Goal: Information Seeking & Learning: Learn about a topic

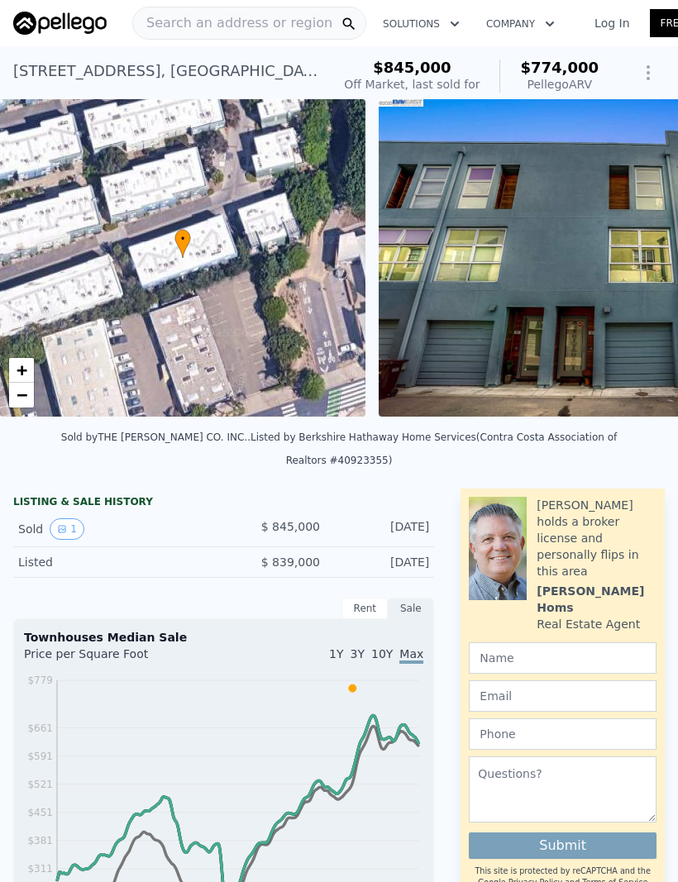
click at [575, 332] on img at bounding box center [616, 257] width 476 height 317
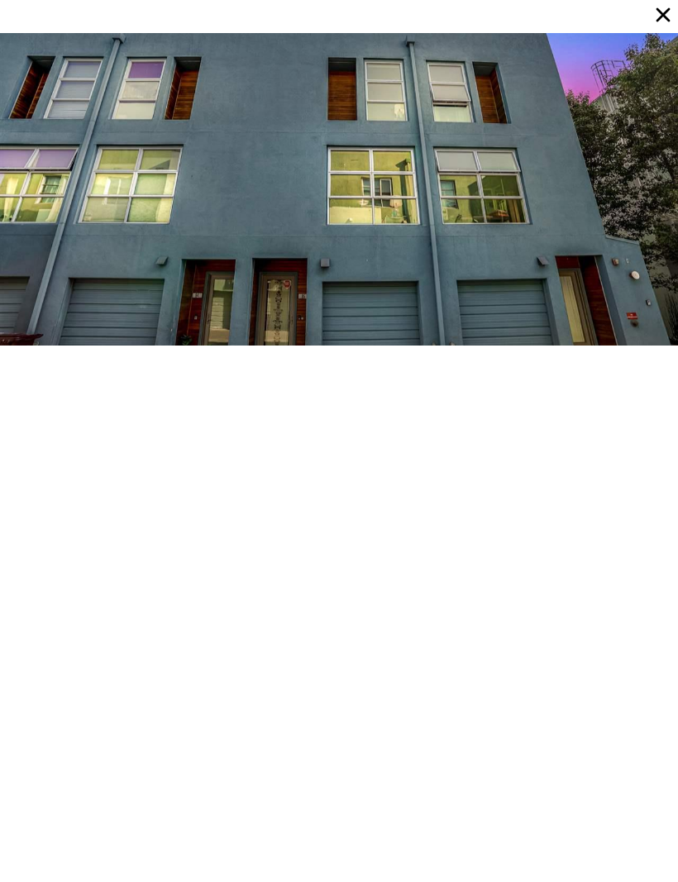
click at [658, 23] on icon at bounding box center [662, 14] width 23 height 23
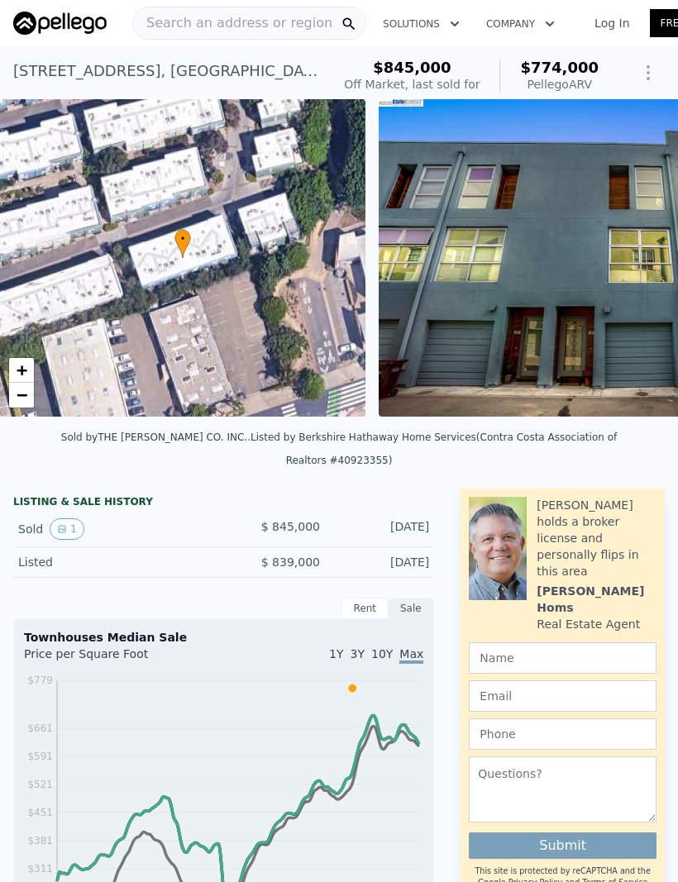
click at [646, 74] on icon "Show Options" at bounding box center [648, 73] width 20 height 20
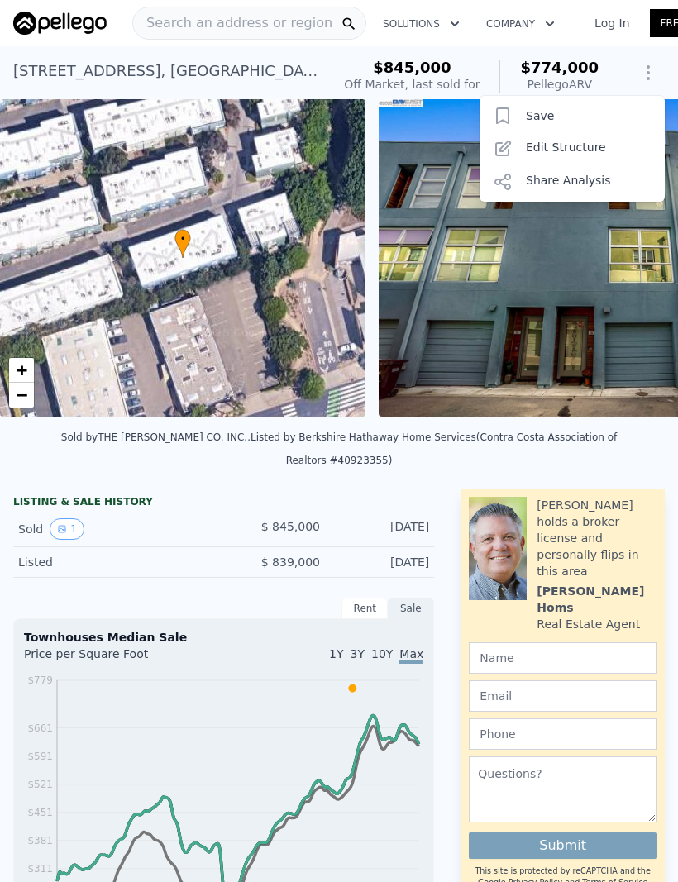
click at [645, 78] on icon "Show Options" at bounding box center [648, 73] width 20 height 20
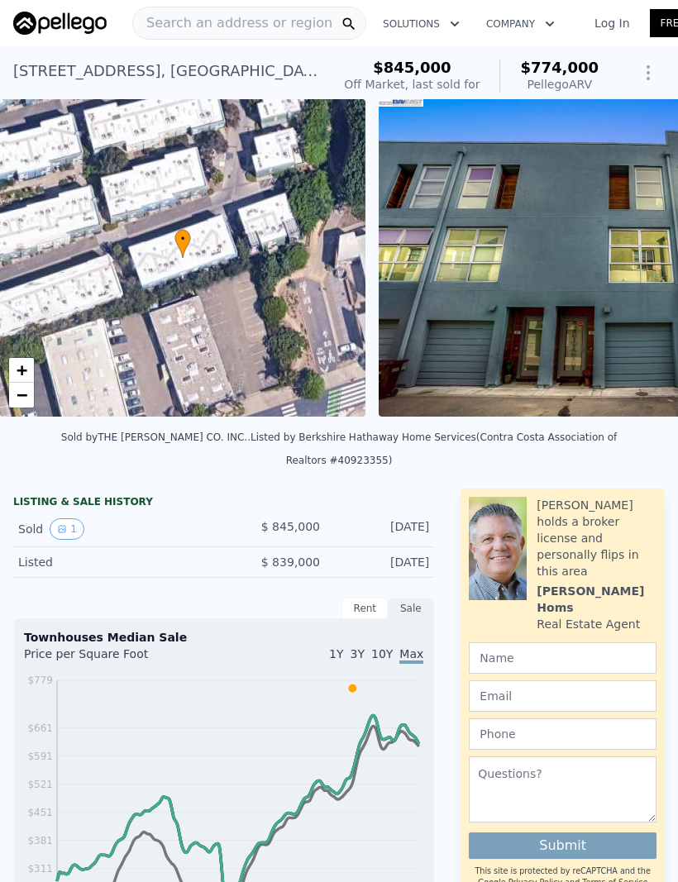
click at [654, 72] on icon "Show Options" at bounding box center [648, 73] width 20 height 20
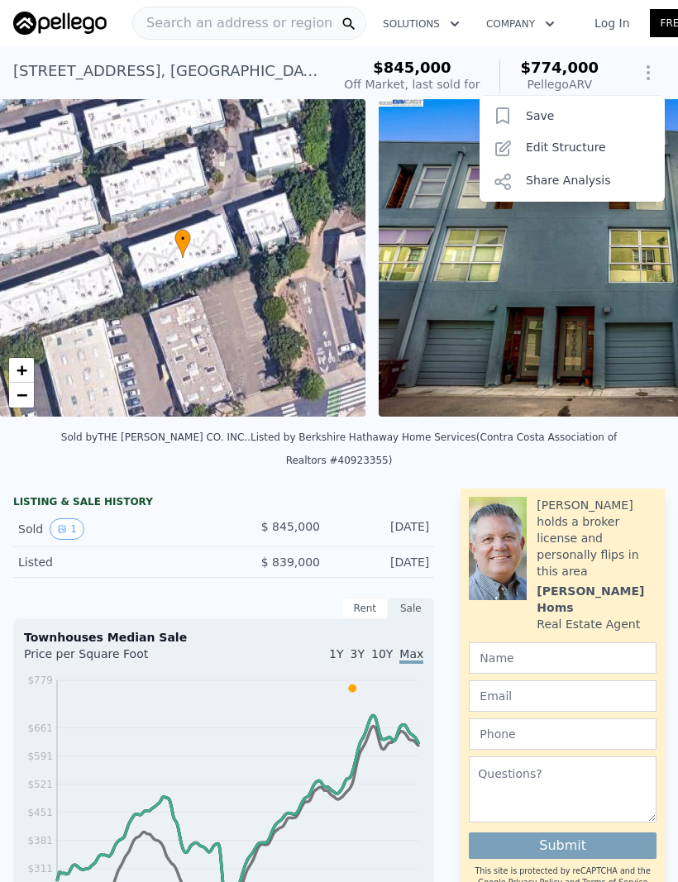
click at [650, 73] on icon "Show Options" at bounding box center [648, 73] width 20 height 20
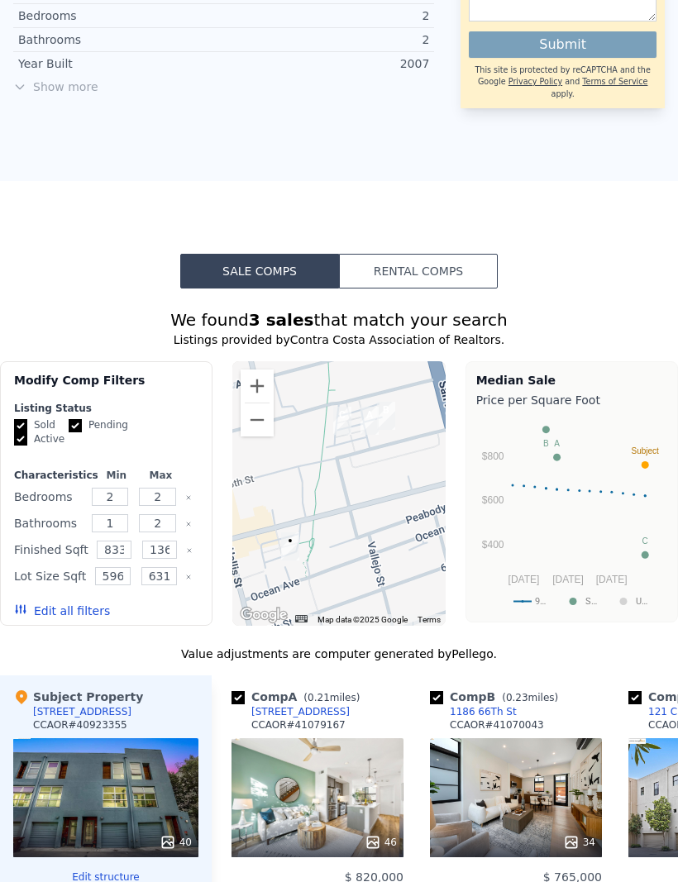
click at [453, 254] on button "Rental Comps" at bounding box center [418, 271] width 159 height 35
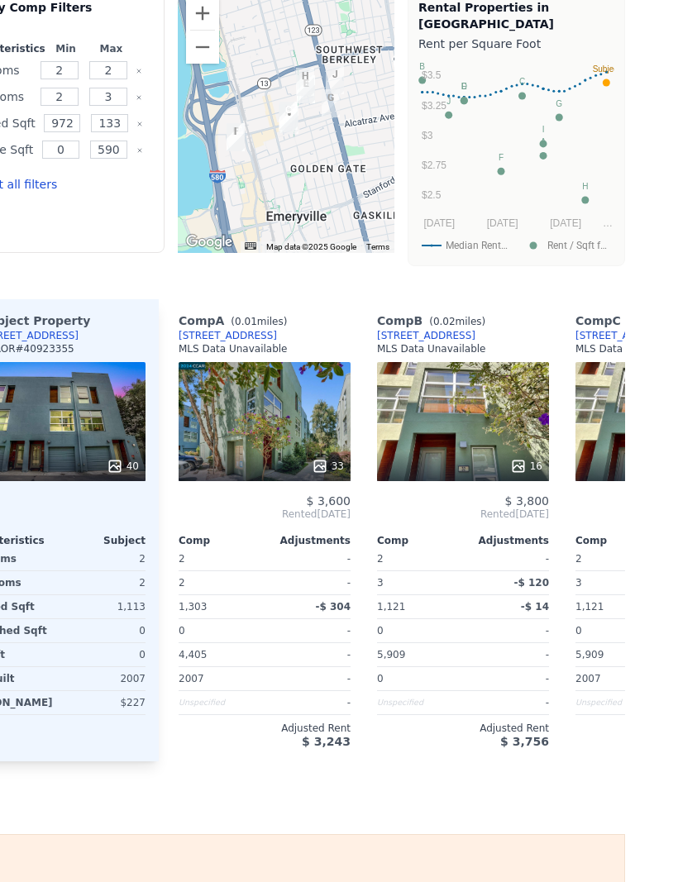
click at [604, 329] on div "[STREET_ADDRESS]" at bounding box center [624, 335] width 98 height 13
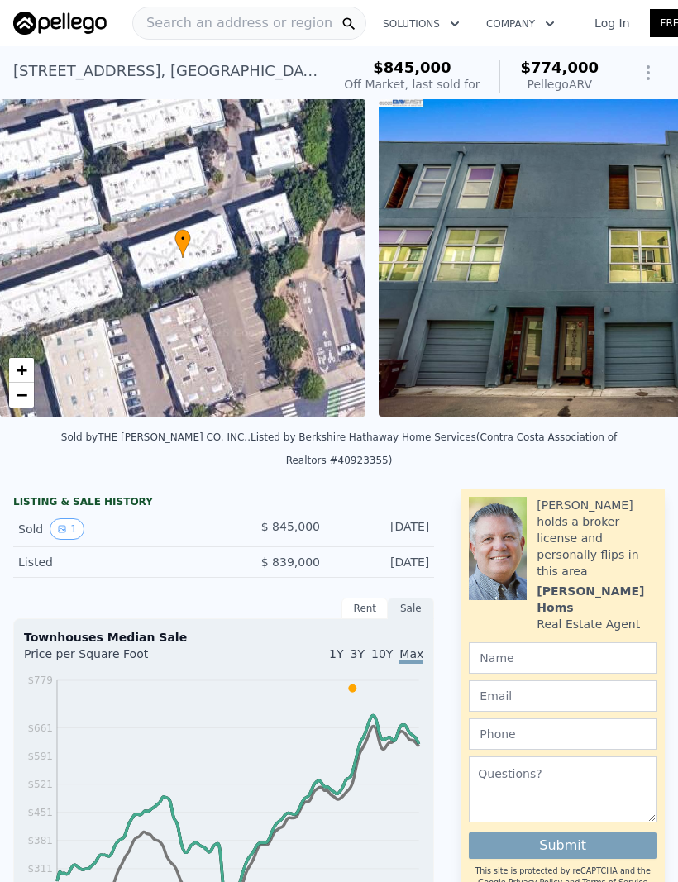
click at [64, 524] on icon "View historical data" at bounding box center [62, 529] width 10 height 10
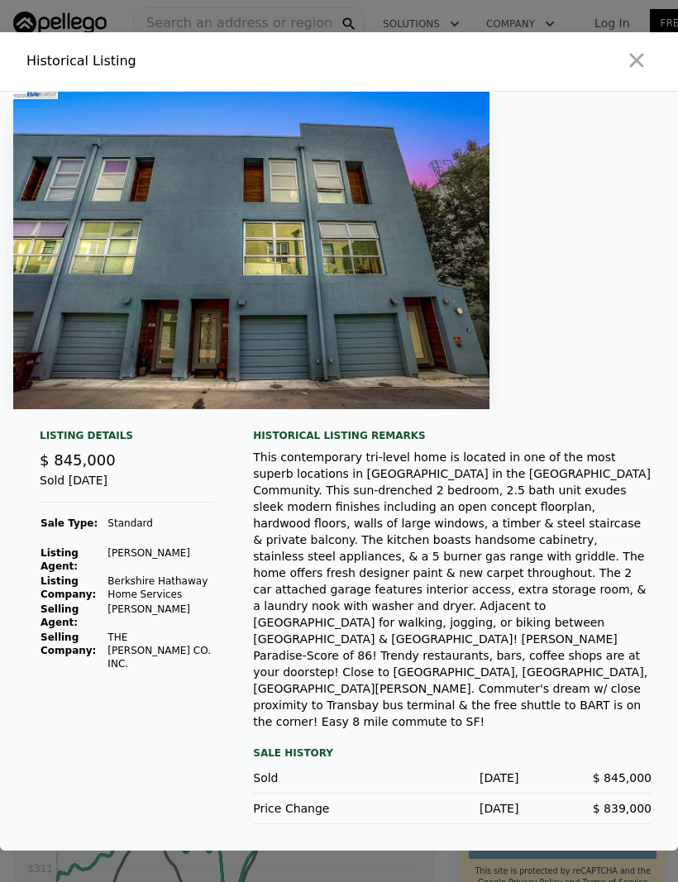
scroll to position [55, 0]
click at [642, 56] on icon "button" at bounding box center [636, 60] width 23 height 23
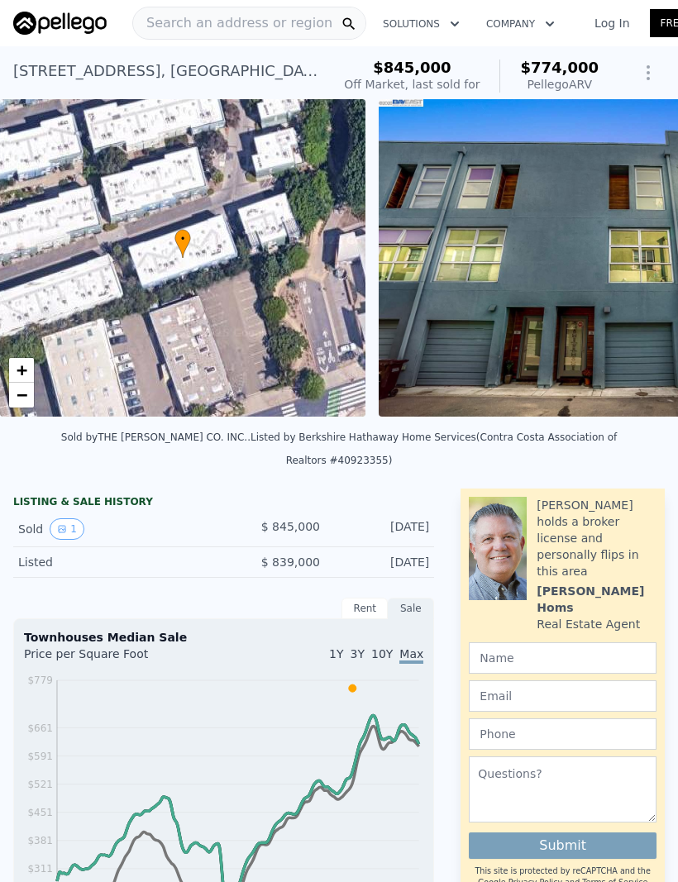
scroll to position [0, 0]
click at [264, 32] on span "Search an address or region" at bounding box center [232, 23] width 199 height 20
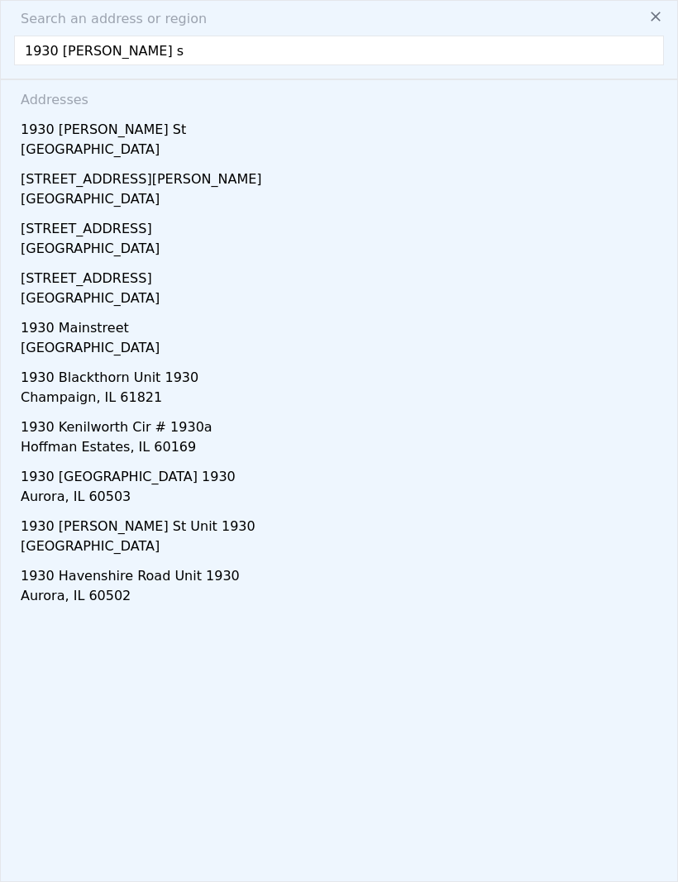
type input "1930 [PERSON_NAME] st"
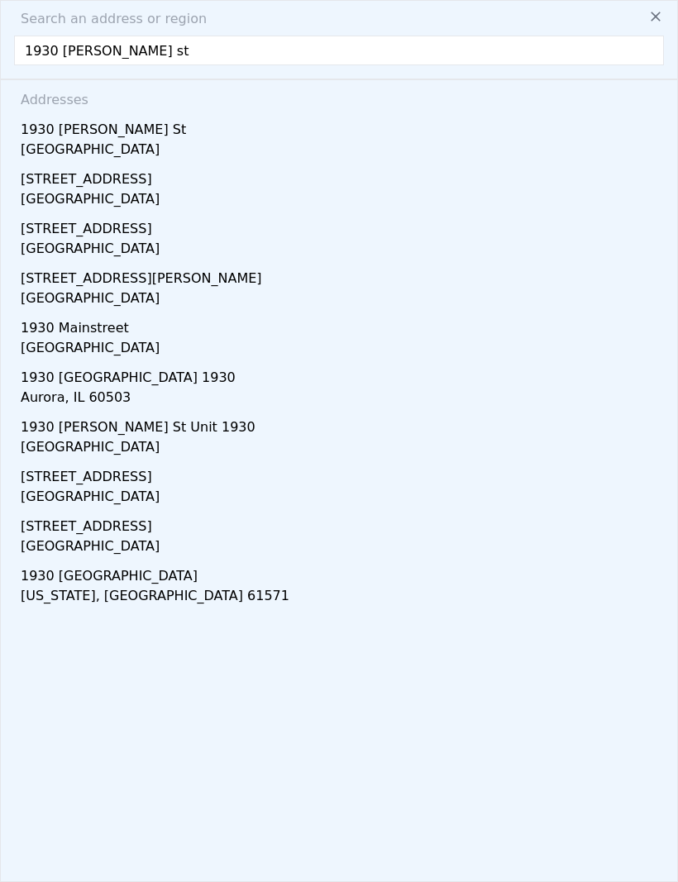
click at [72, 135] on div "1930 [PERSON_NAME] St" at bounding box center [342, 126] width 643 height 26
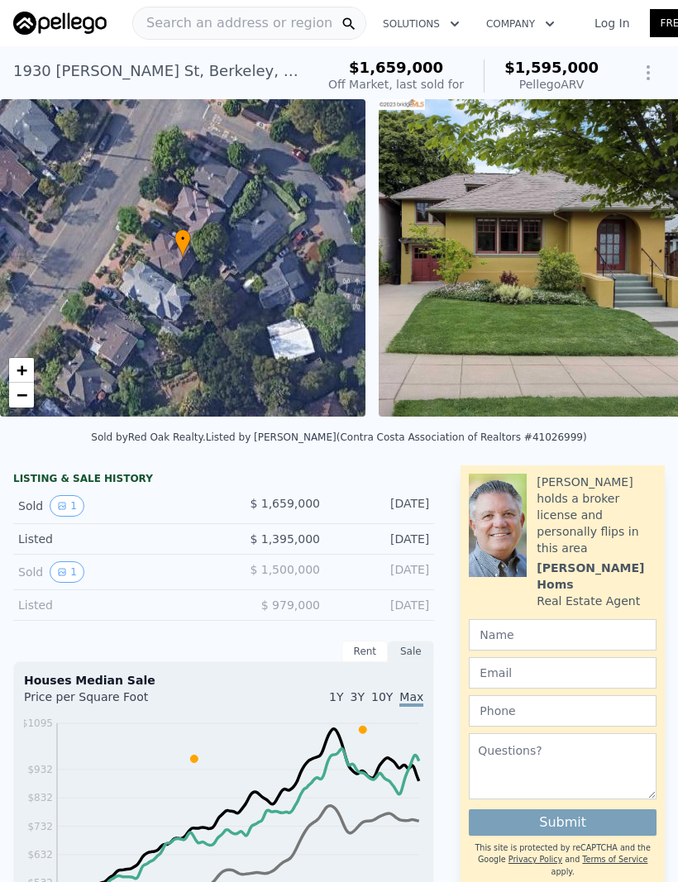
click at [516, 310] on img at bounding box center [560, 257] width 365 height 317
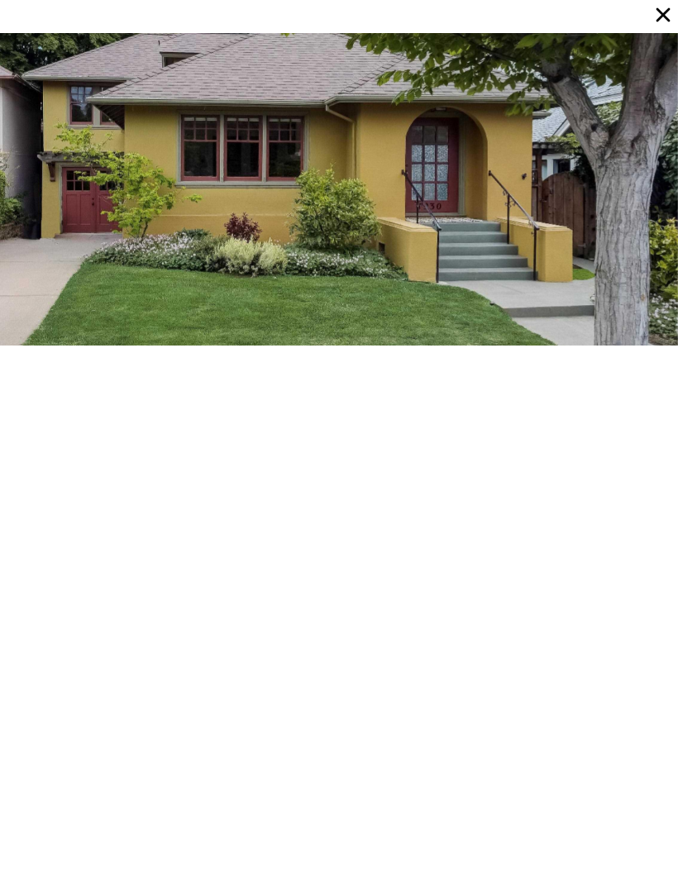
click at [669, 11] on icon at bounding box center [662, 14] width 23 height 23
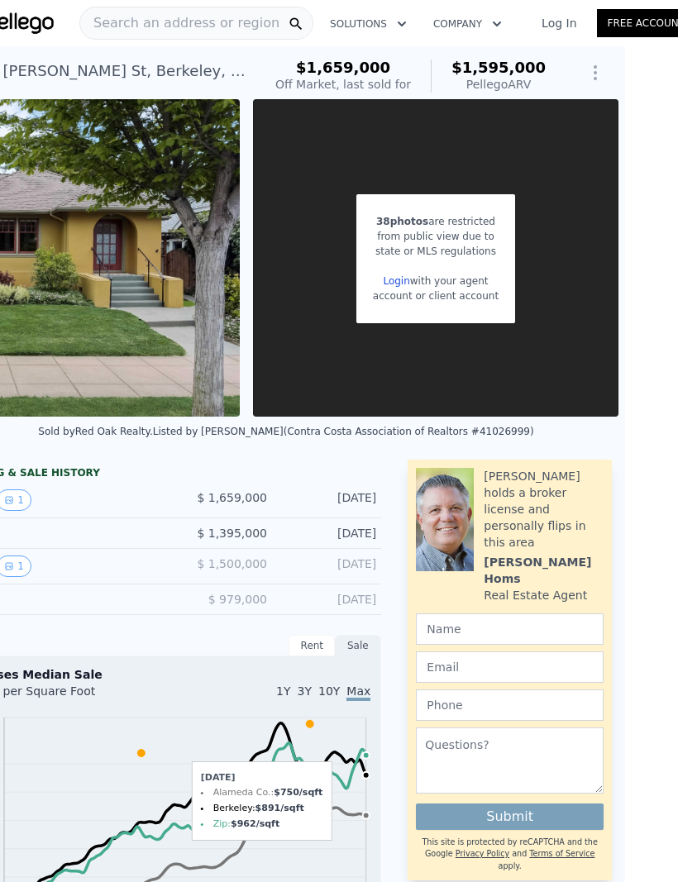
scroll to position [0, 53]
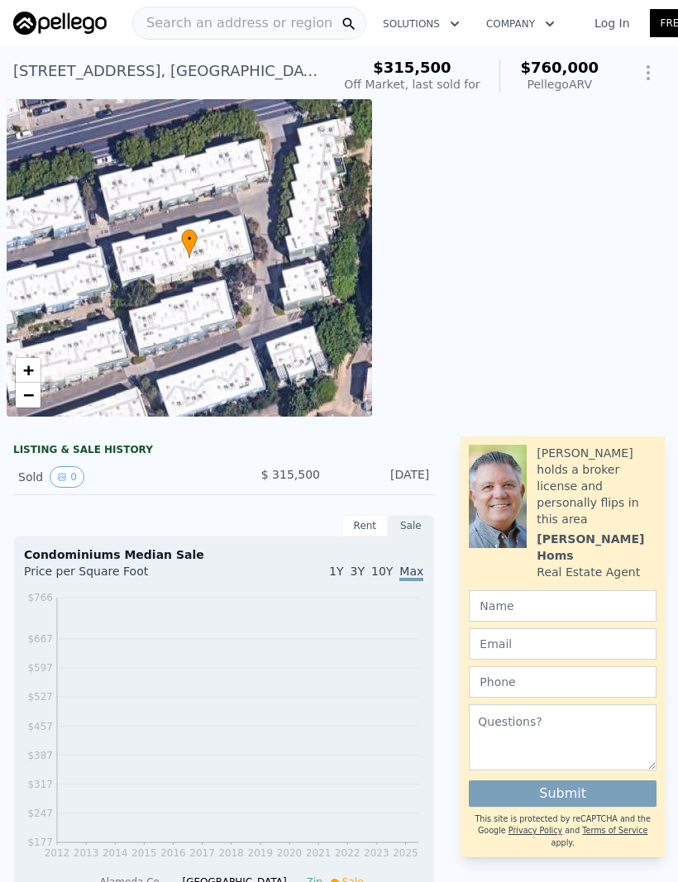
scroll to position [0, 79]
